Goal: Task Accomplishment & Management: Manage account settings

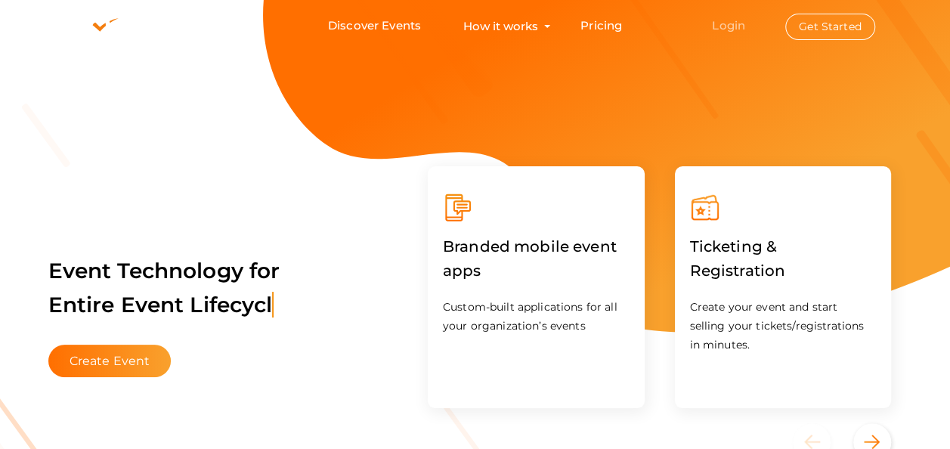
click at [730, 23] on link "Login" at bounding box center [728, 25] width 33 height 14
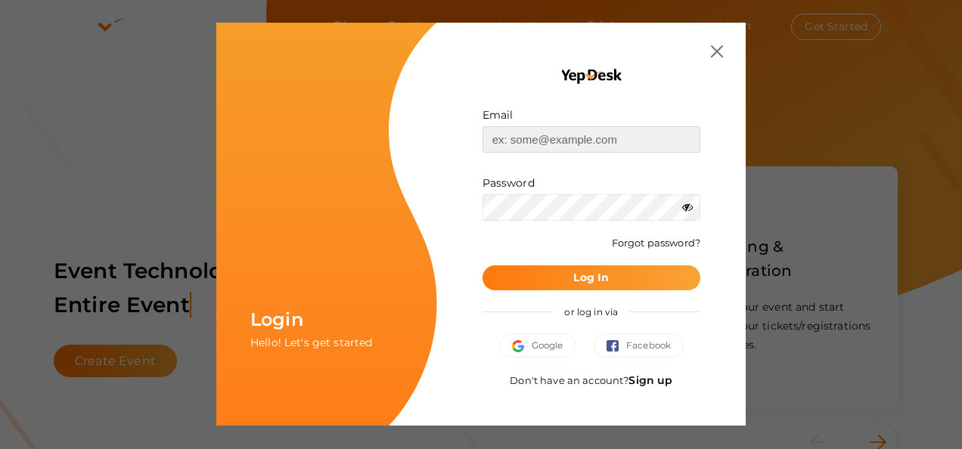
type input "[EMAIL_ADDRESS][DOMAIN_NAME]"
click at [584, 280] on b "Log In" at bounding box center [591, 278] width 36 height 14
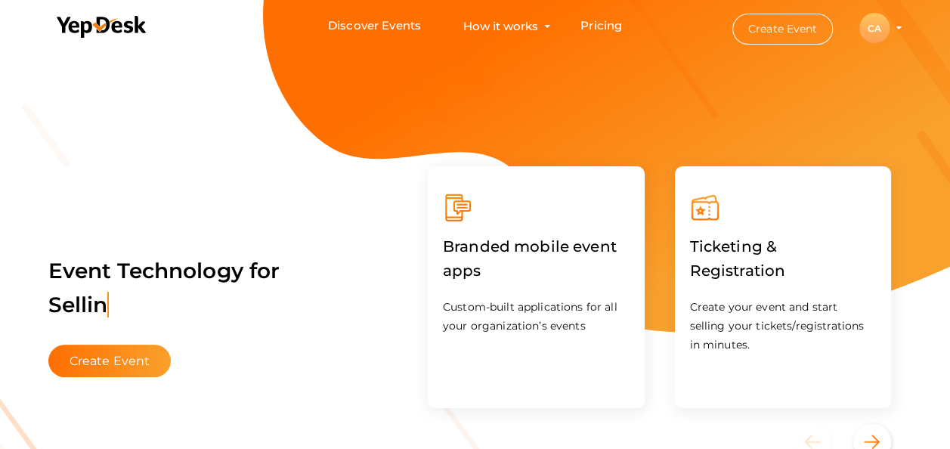
click at [883, 28] on div "CA" at bounding box center [875, 28] width 30 height 30
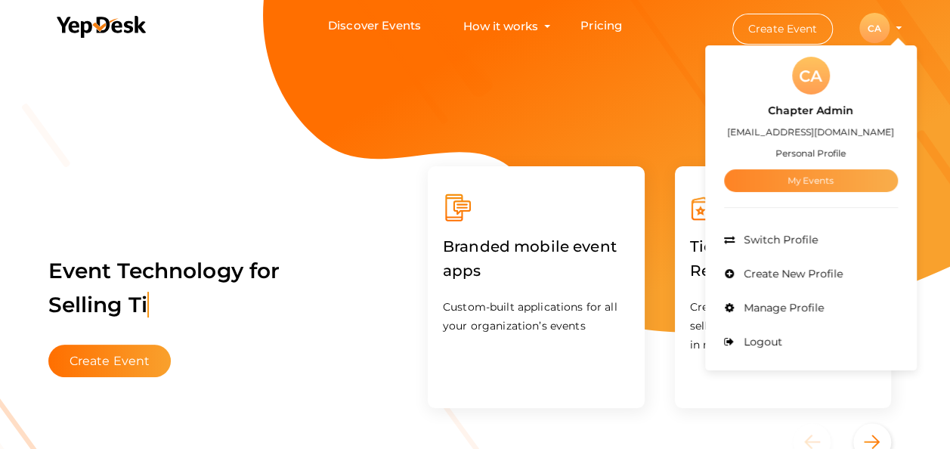
click at [805, 177] on link "My Events" at bounding box center [811, 180] width 174 height 23
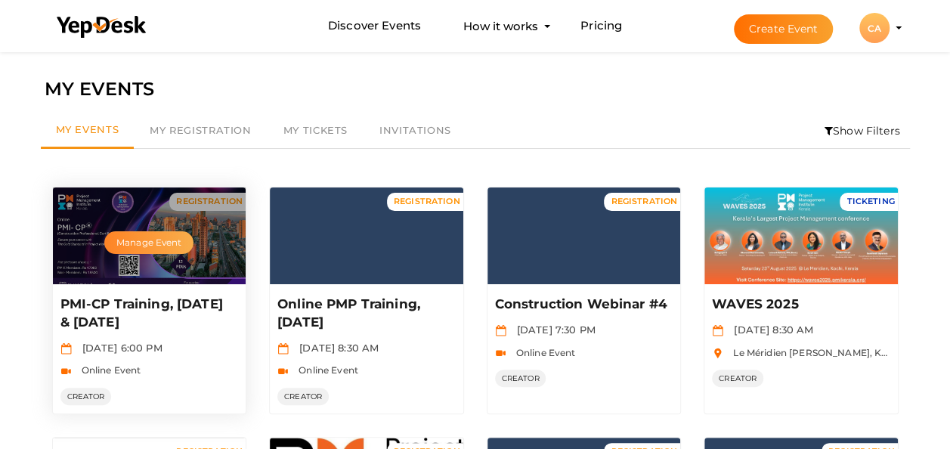
click at [144, 244] on button "Manage Event" at bounding box center [148, 242] width 89 height 23
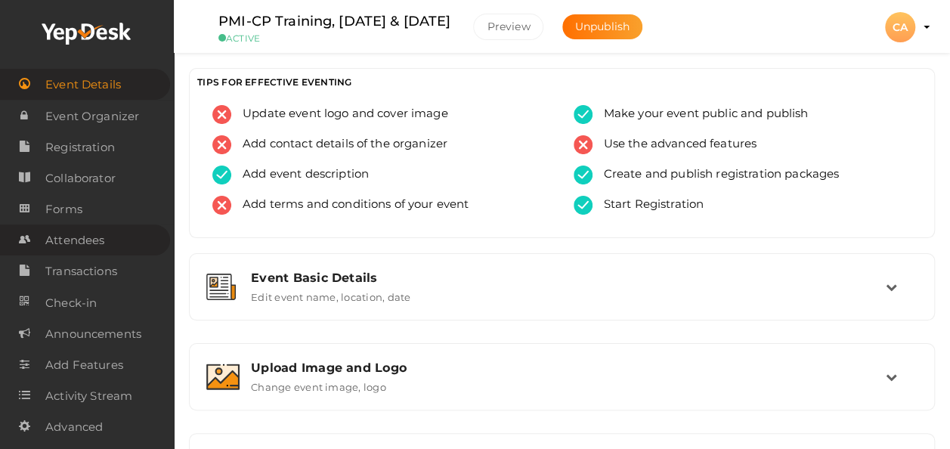
click at [88, 238] on span "Attendees" at bounding box center [74, 240] width 59 height 30
